Goal: Find specific page/section: Find specific page/section

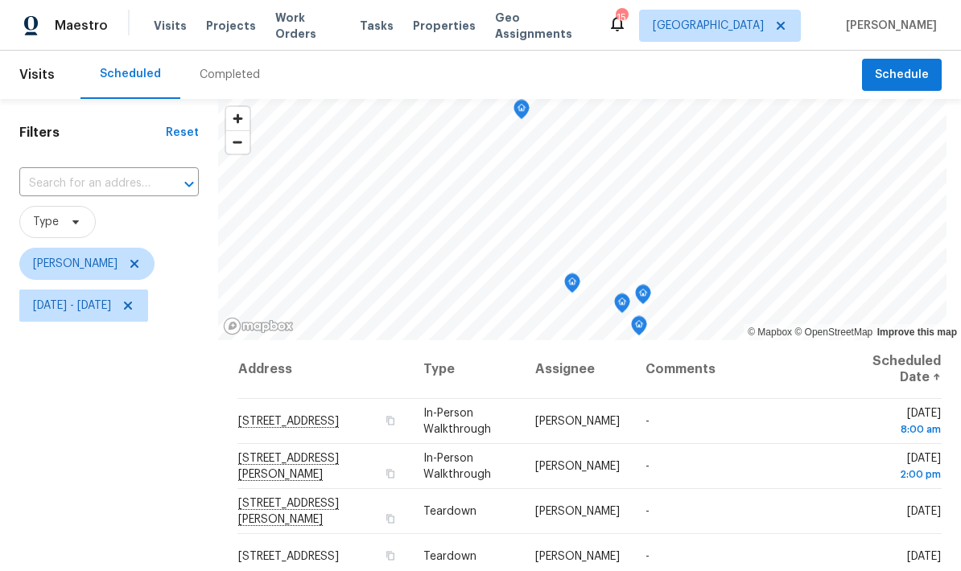
click at [238, 65] on div "Completed" at bounding box center [229, 75] width 99 height 48
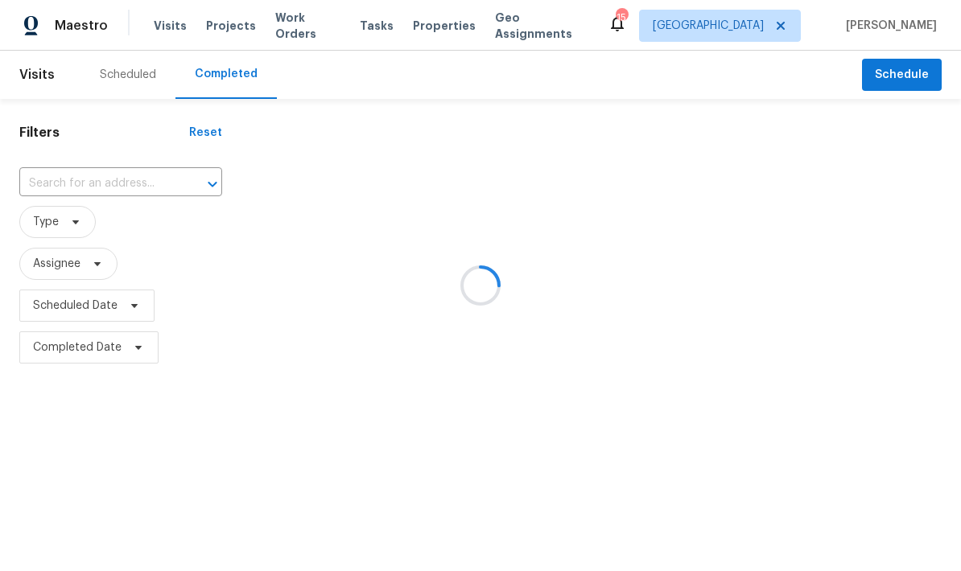
click at [140, 172] on div at bounding box center [480, 285] width 961 height 571
click at [123, 188] on div at bounding box center [480, 285] width 961 height 571
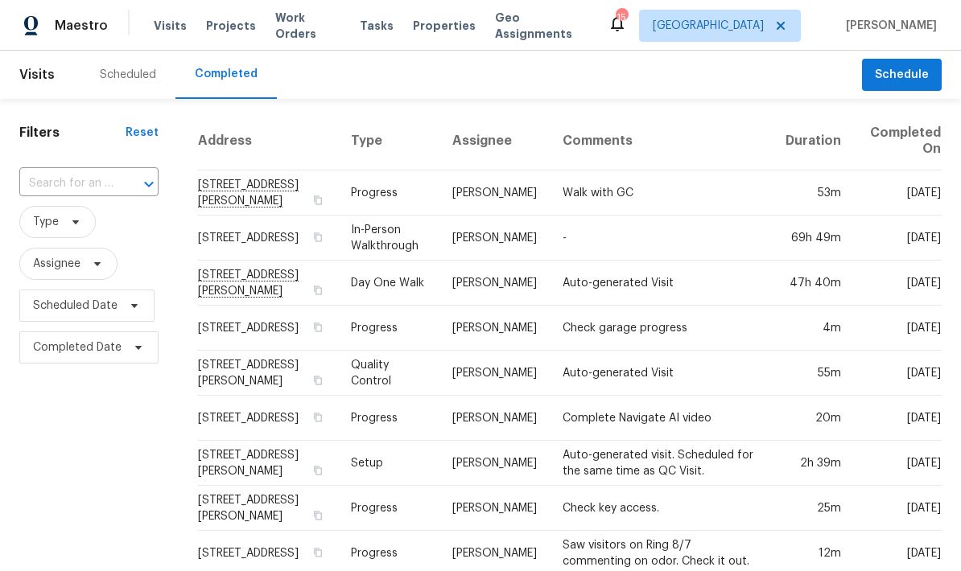
click at [126, 175] on div at bounding box center [138, 184] width 42 height 23
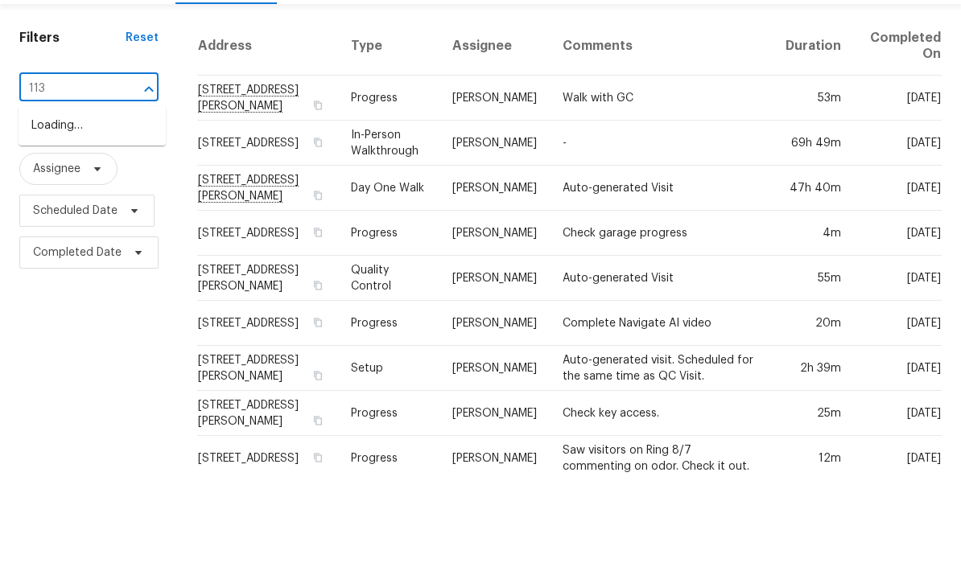
type input "1137"
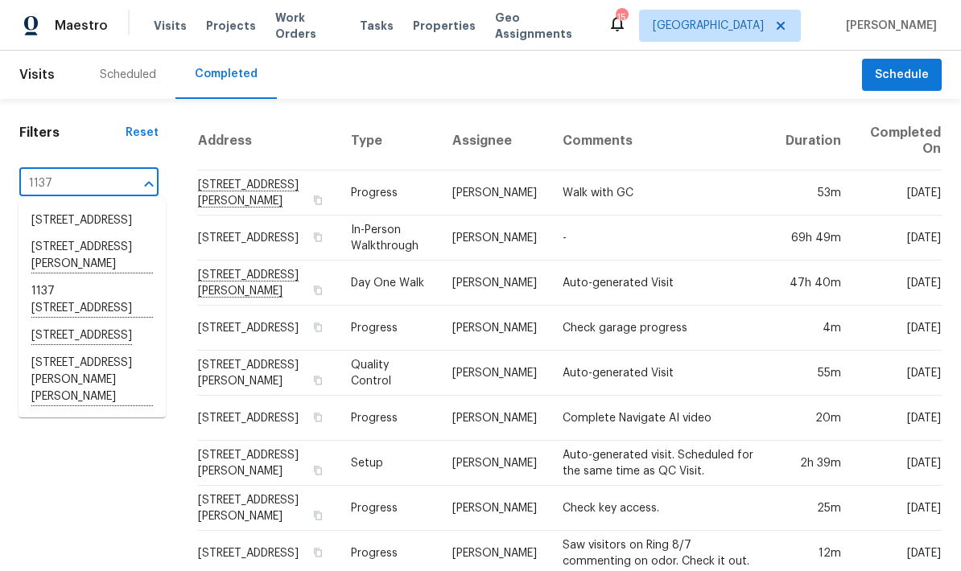
scroll to position [30, 0]
click at [101, 360] on li "[STREET_ADDRESS][PERSON_NAME][PERSON_NAME]" at bounding box center [92, 380] width 147 height 61
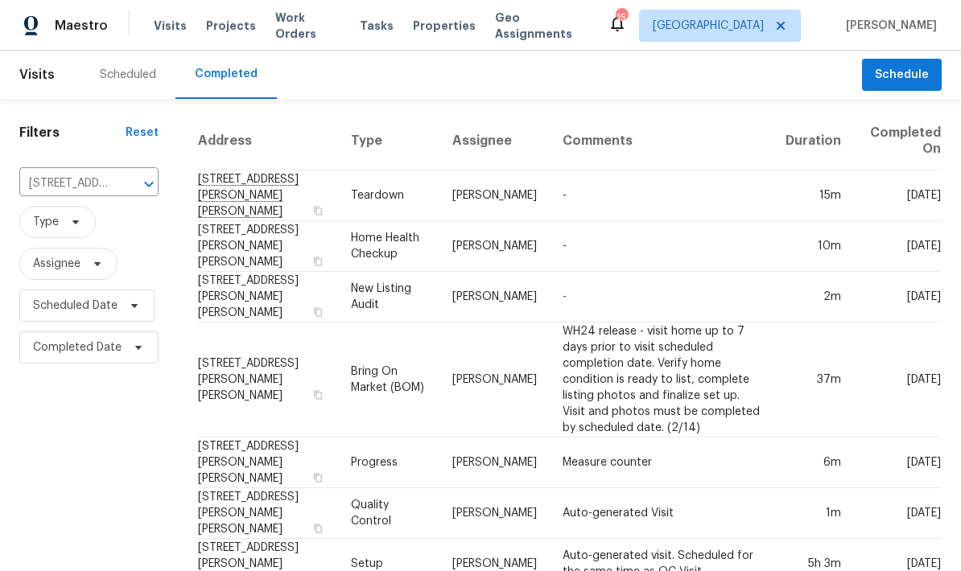
click at [288, 192] on td "[STREET_ADDRESS][PERSON_NAME][PERSON_NAME]" at bounding box center [267, 196] width 141 height 51
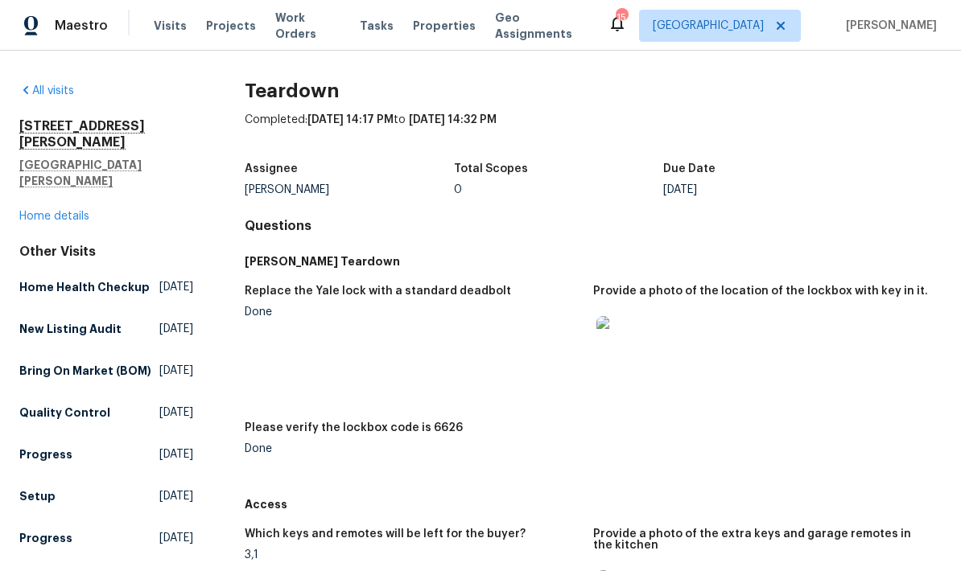
click at [643, 343] on img at bounding box center [622, 342] width 52 height 52
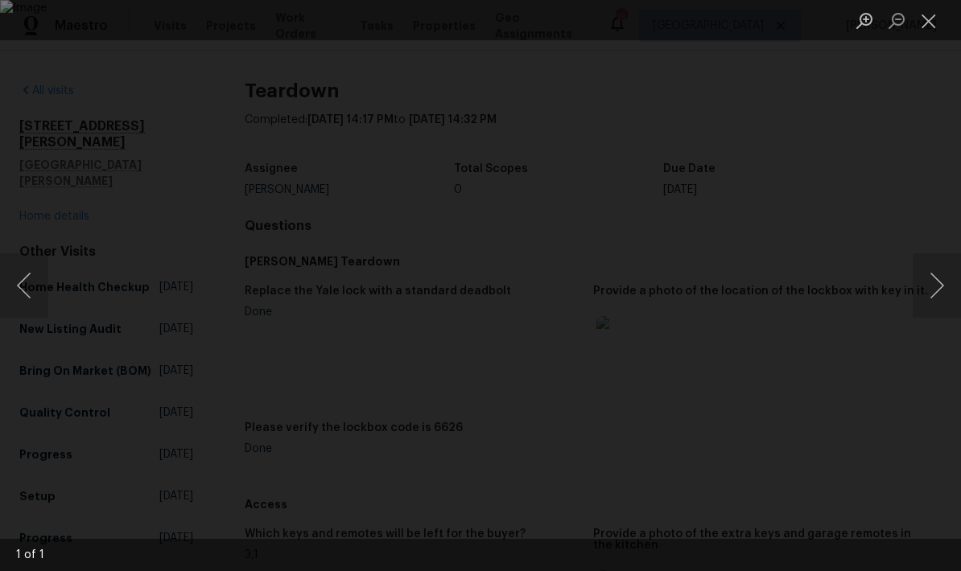
click at [933, 292] on button "Next image" at bounding box center [937, 286] width 48 height 64
click at [941, 274] on button "Next image" at bounding box center [937, 286] width 48 height 64
click at [937, 301] on button "Next image" at bounding box center [937, 286] width 48 height 64
click at [40, 295] on button "Previous image" at bounding box center [24, 286] width 48 height 64
click at [25, 290] on button "Previous image" at bounding box center [24, 286] width 48 height 64
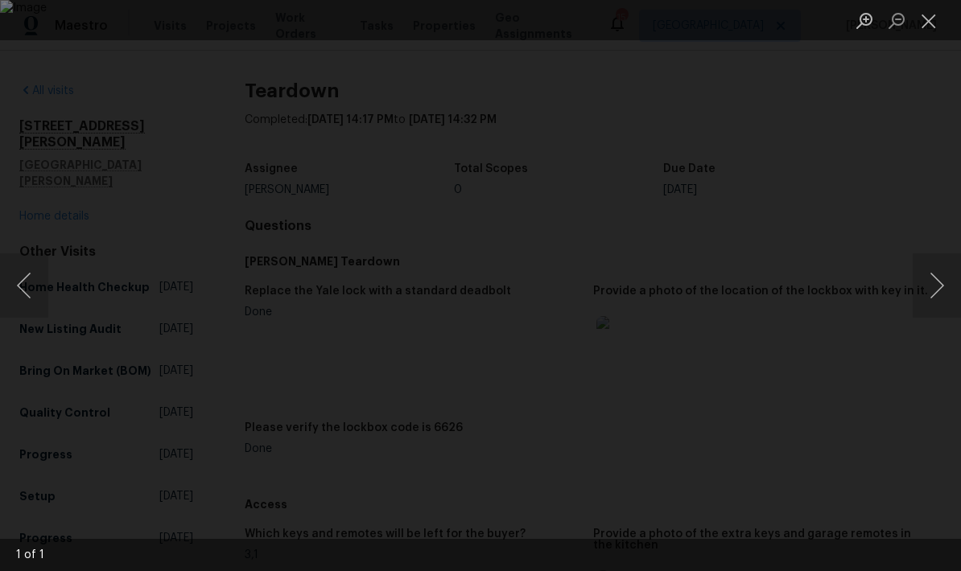
click at [933, 288] on button "Next image" at bounding box center [937, 286] width 48 height 64
click at [36, 286] on button "Previous image" at bounding box center [24, 286] width 48 height 64
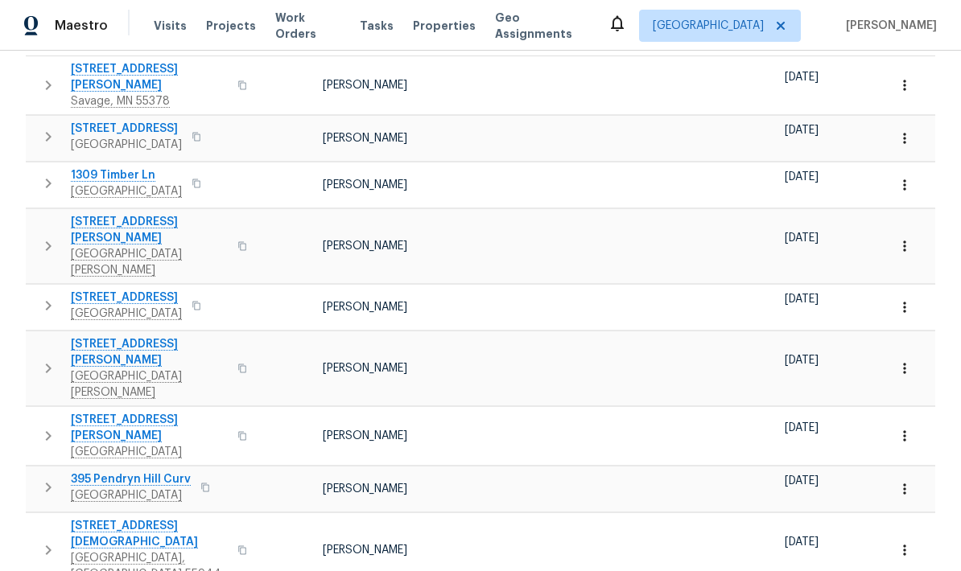
scroll to position [276, 0]
